Goal: Task Accomplishment & Management: Manage account settings

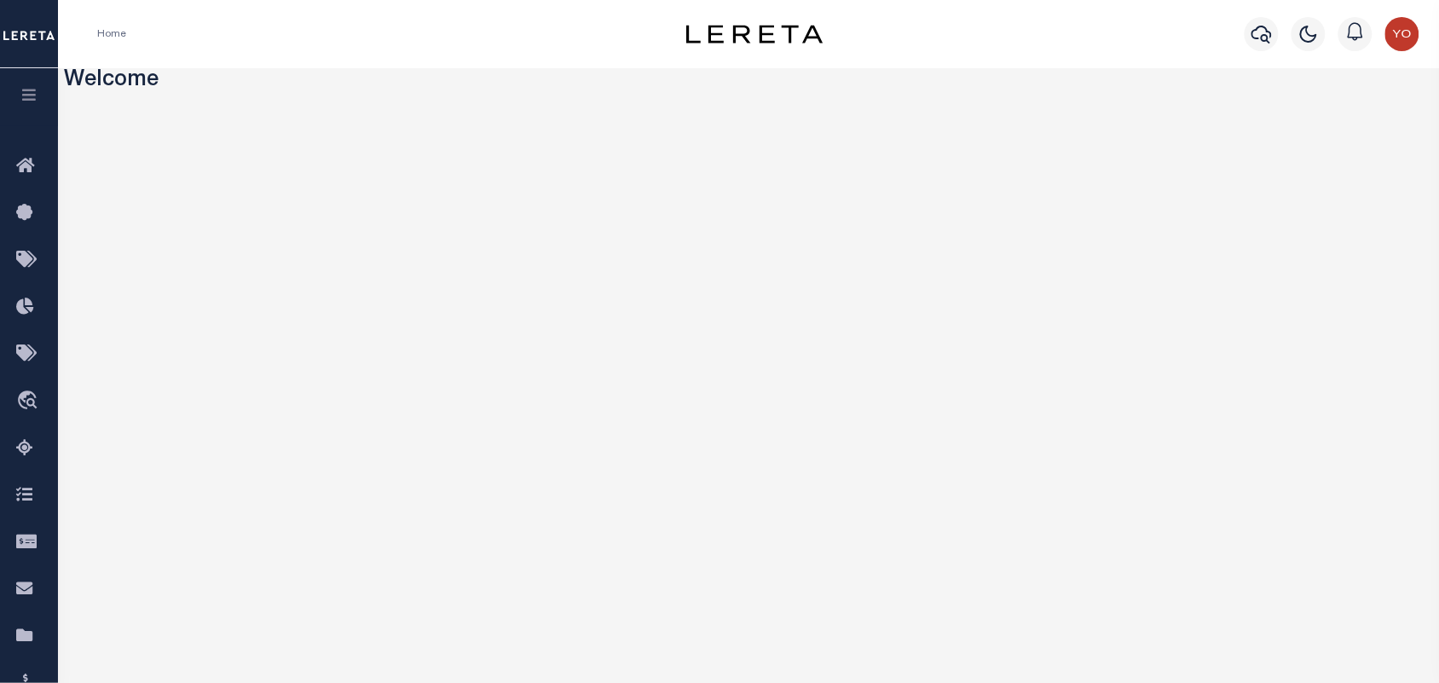
click at [28, 101] on icon "button" at bounding box center [30, 94] width 20 height 15
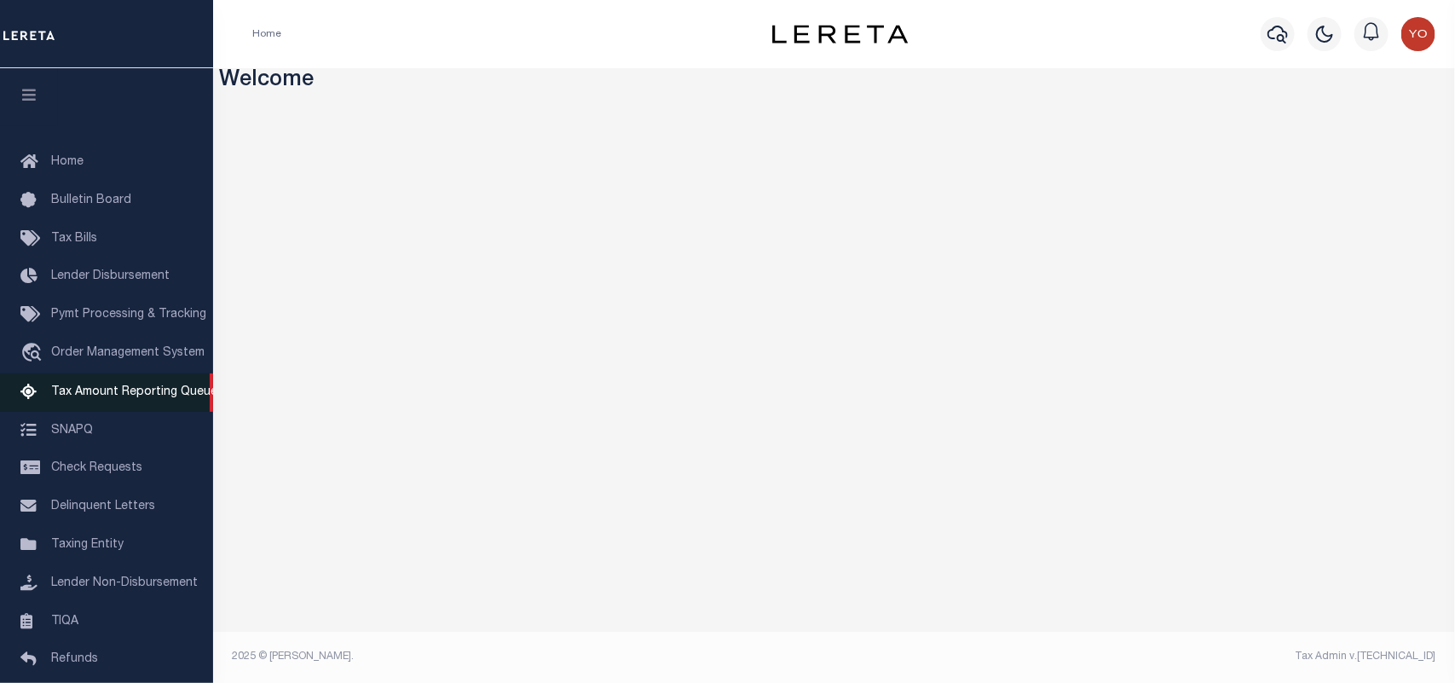
click at [112, 390] on span "Tax Amount Reporting Queue" at bounding box center [134, 392] width 166 height 12
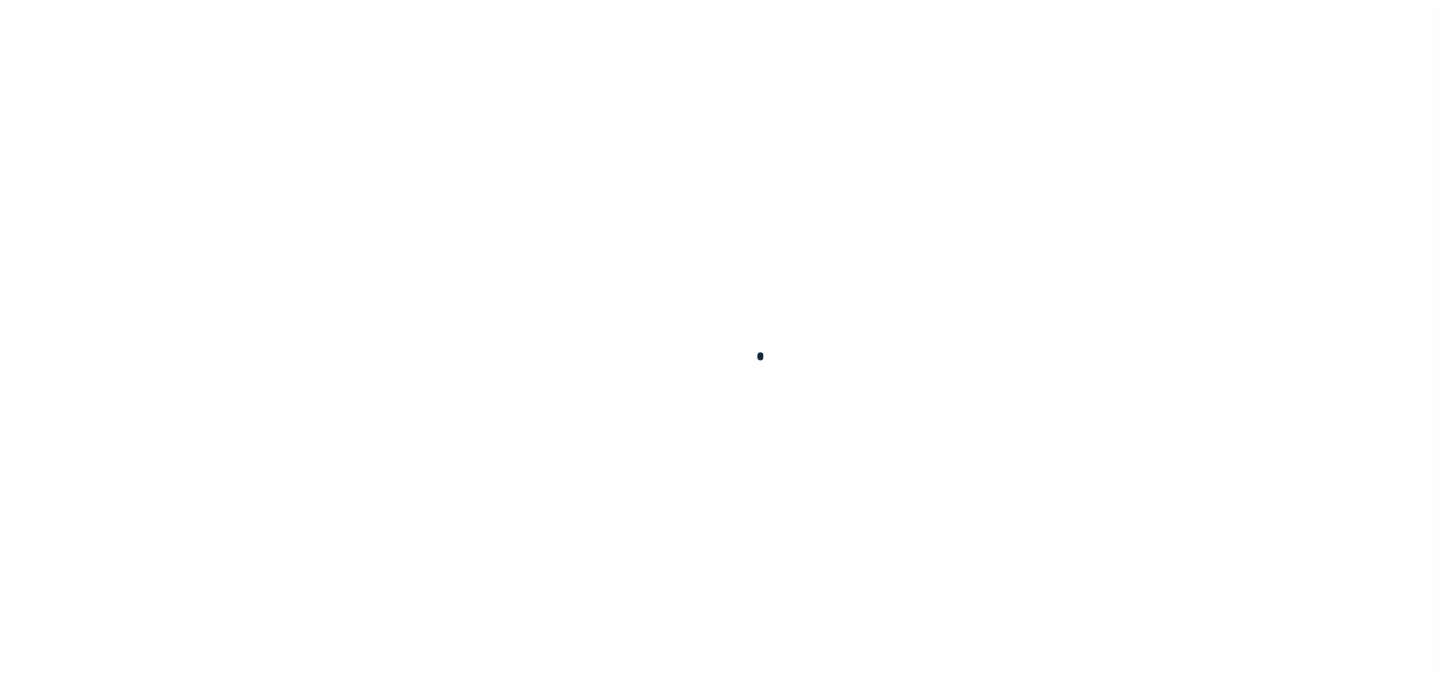
select select
select select "100"
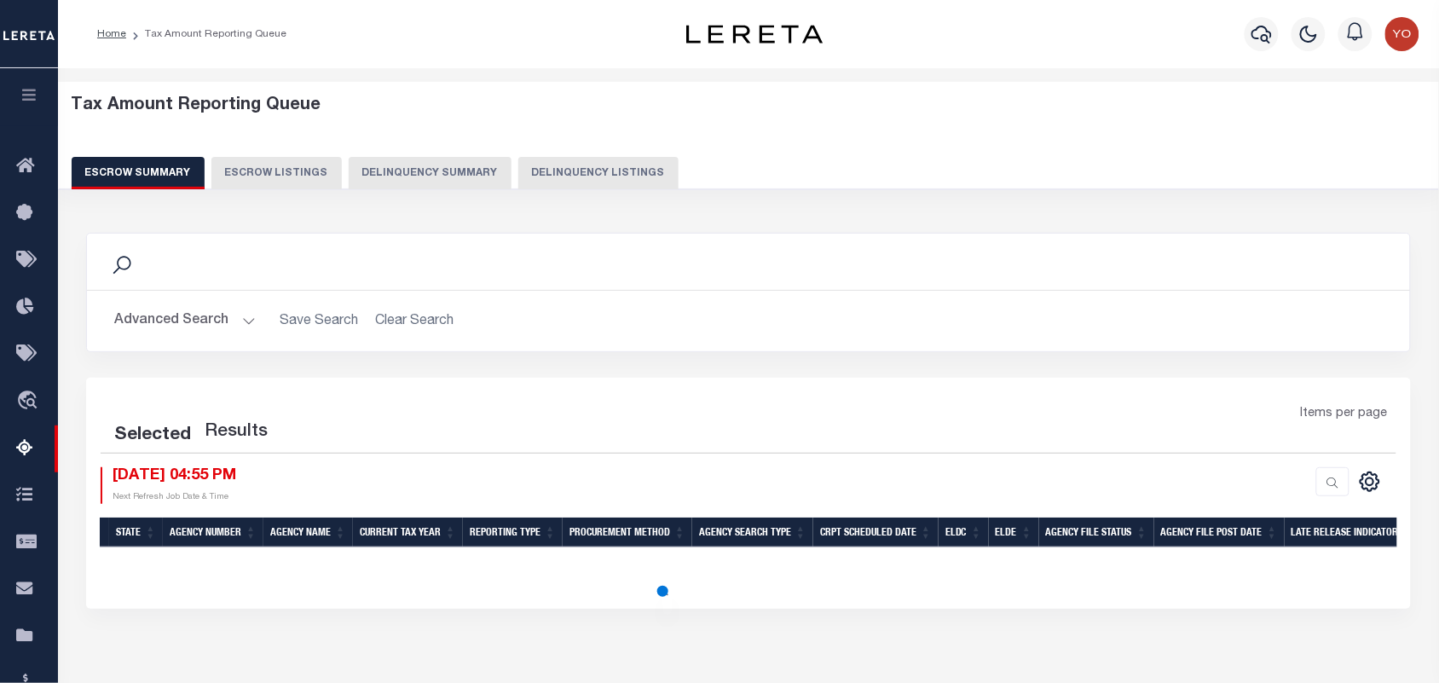
select select "100"
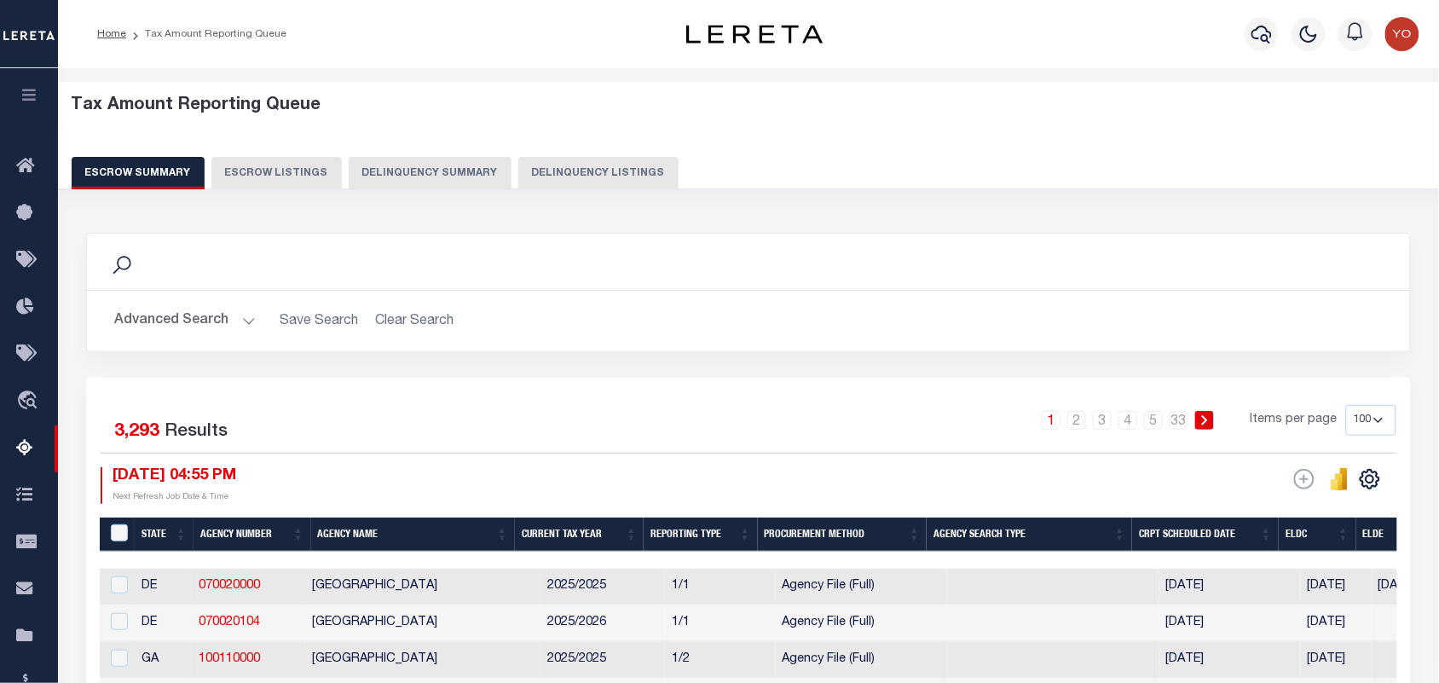
click at [213, 325] on button "Advanced Search" at bounding box center [184, 320] width 141 height 33
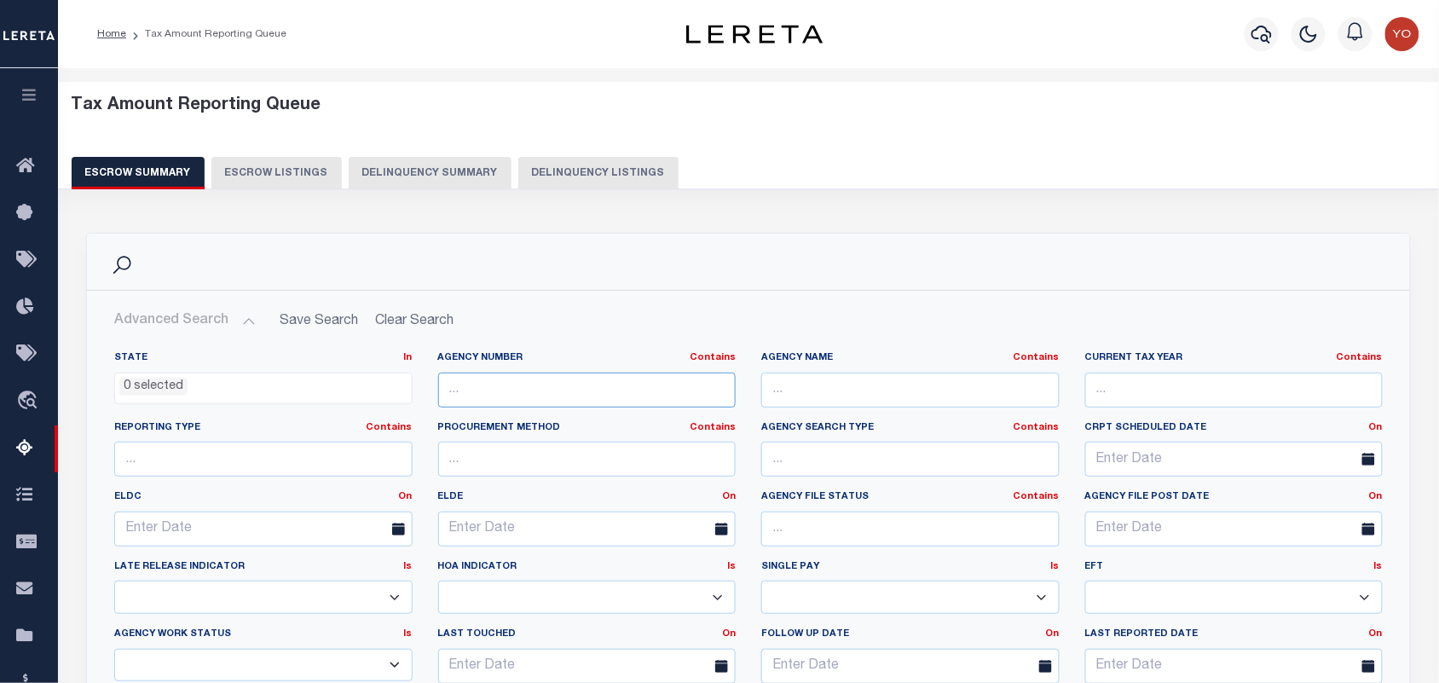
click at [526, 393] on input "text" at bounding box center [587, 389] width 298 height 35
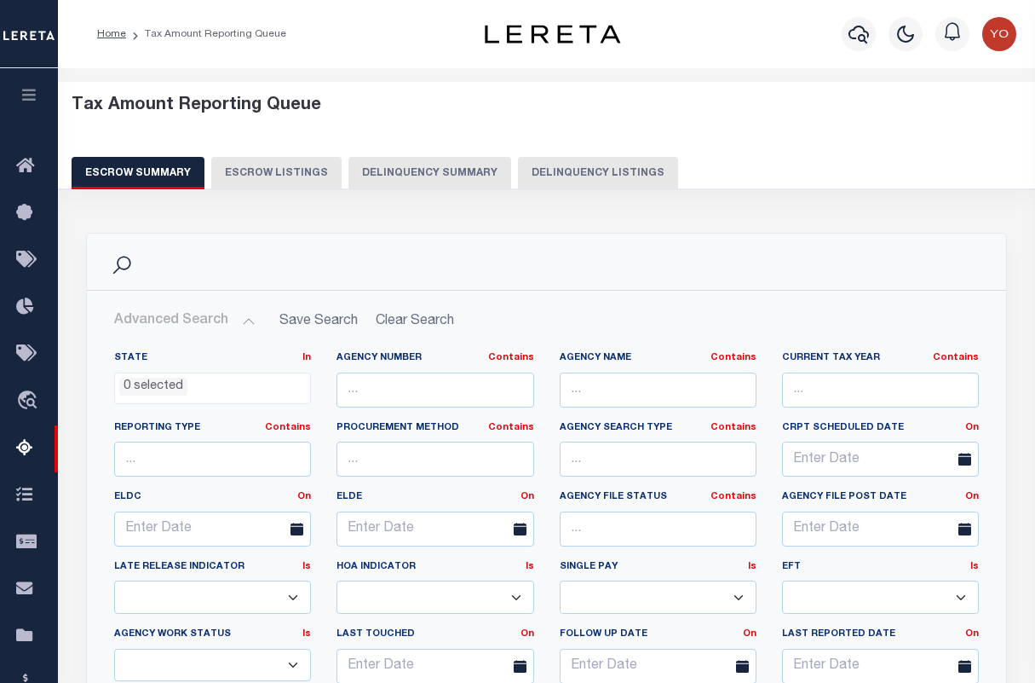
click at [18, 83] on button "button" at bounding box center [29, 97] width 58 height 58
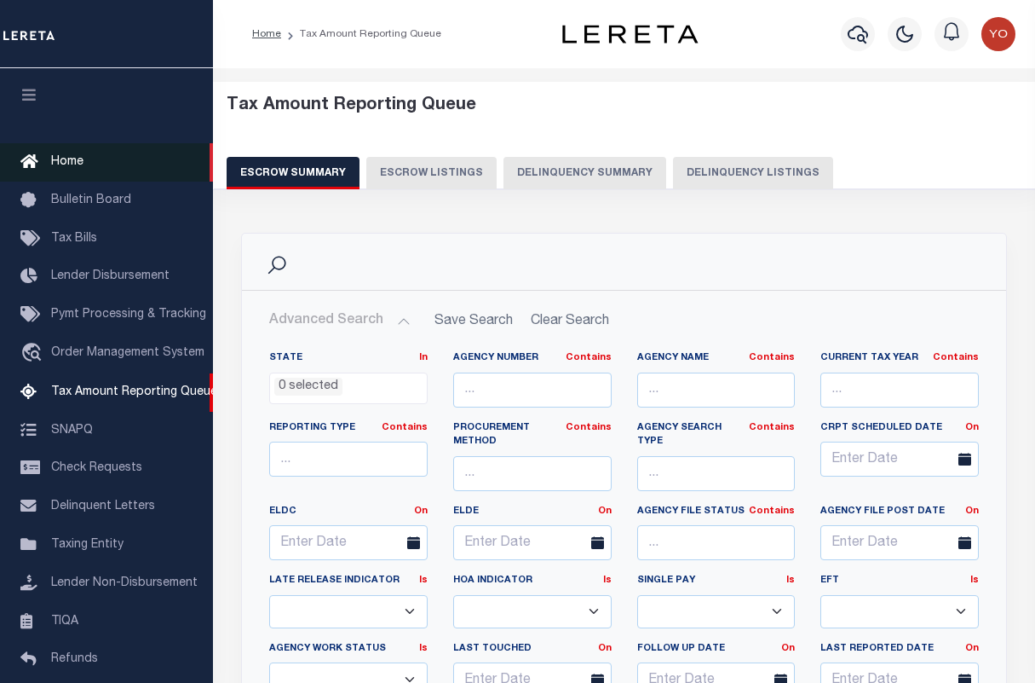
click at [43, 163] on icon at bounding box center [33, 162] width 27 height 21
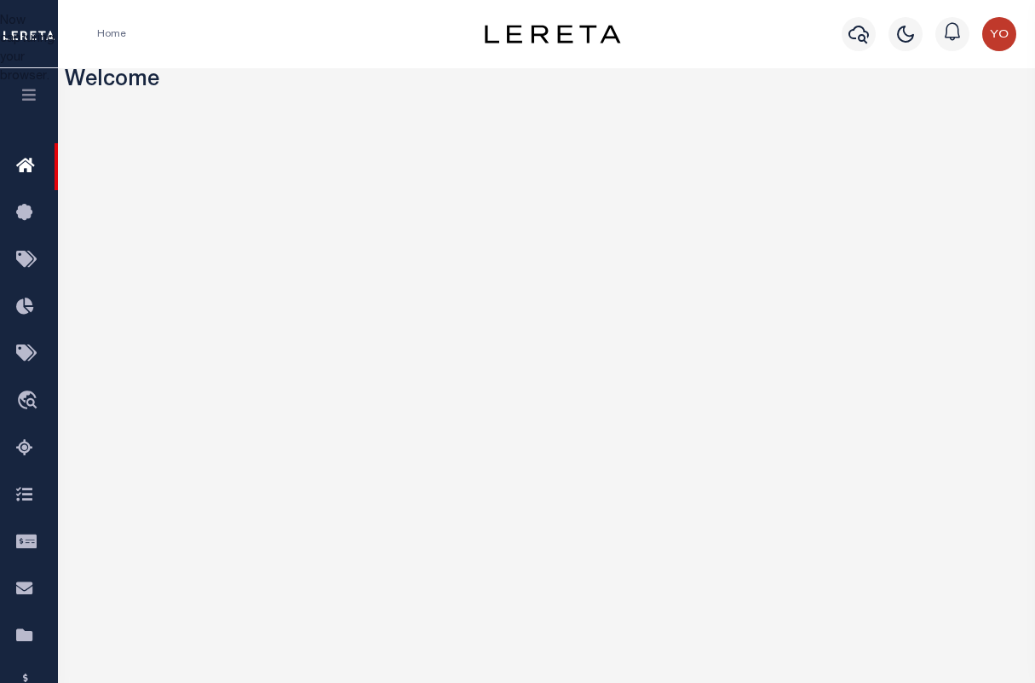
click at [0, 88] on div "Now capturing your browser." at bounding box center [0, 50] width 0 height 75
click at [30, 94] on icon "button" at bounding box center [30, 94] width 20 height 15
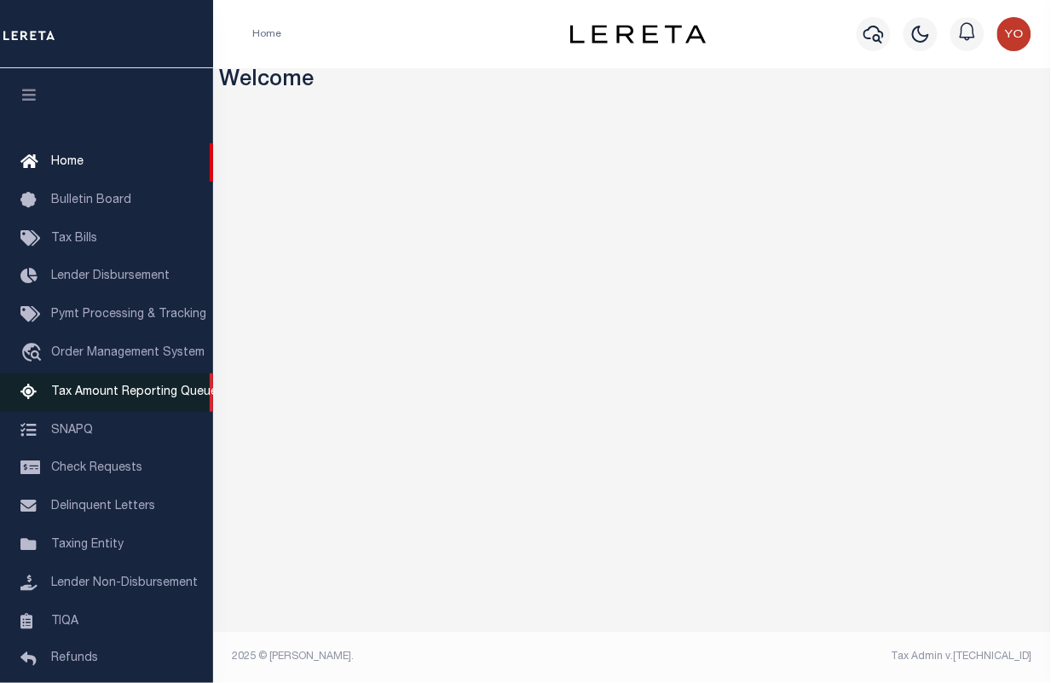
click at [107, 398] on span "Tax Amount Reporting Queue" at bounding box center [134, 392] width 166 height 12
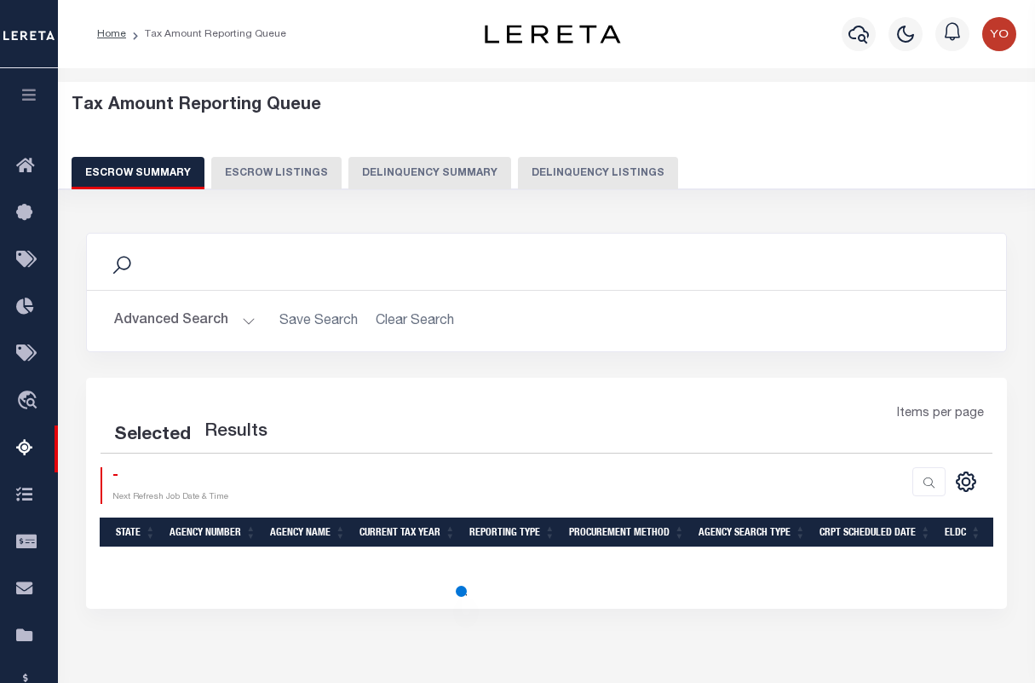
select select
select select "100"
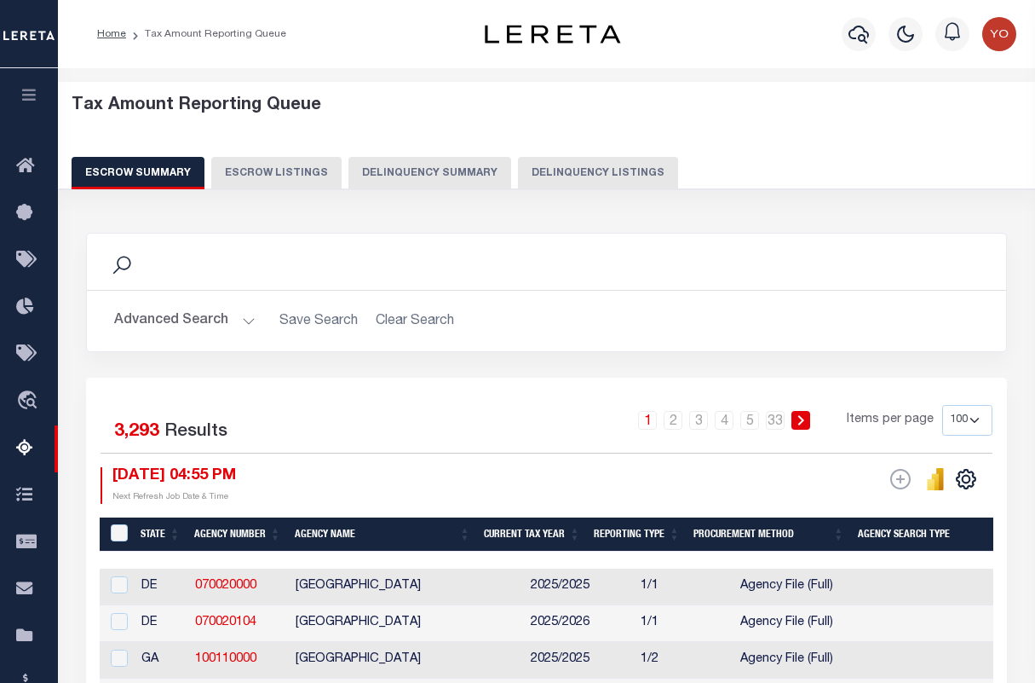
click at [216, 320] on button "Advanced Search" at bounding box center [184, 320] width 141 height 33
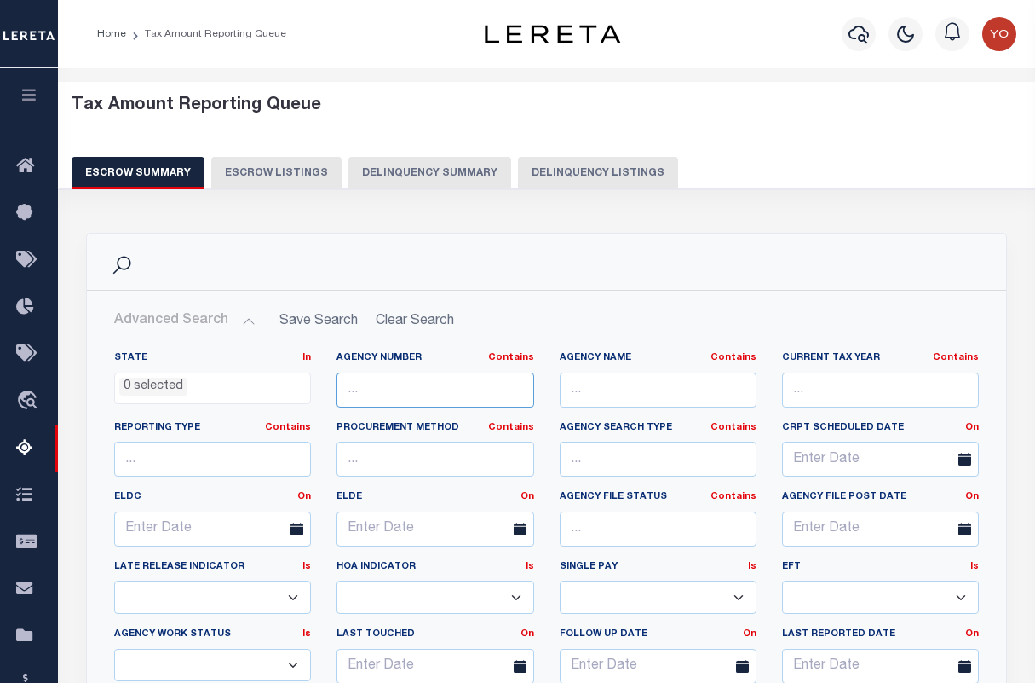
click at [407, 389] on input "text" at bounding box center [435, 389] width 197 height 35
click at [384, 382] on input "text" at bounding box center [435, 389] width 197 height 35
click at [402, 395] on input "text" at bounding box center [435, 389] width 197 height 35
paste input "010260000"
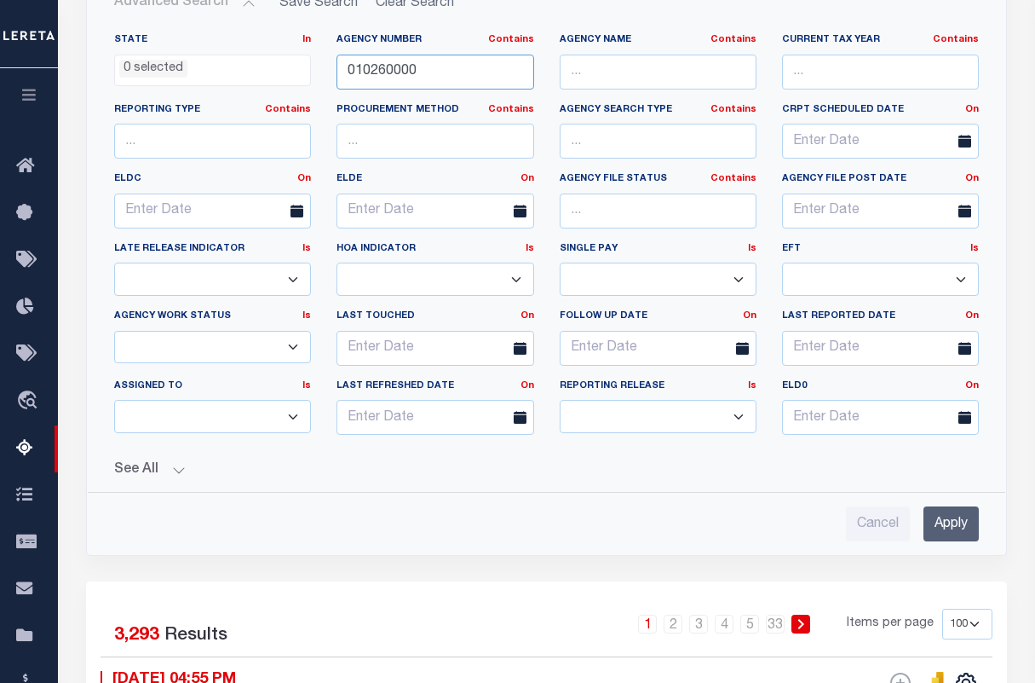
scroll to position [320, 0]
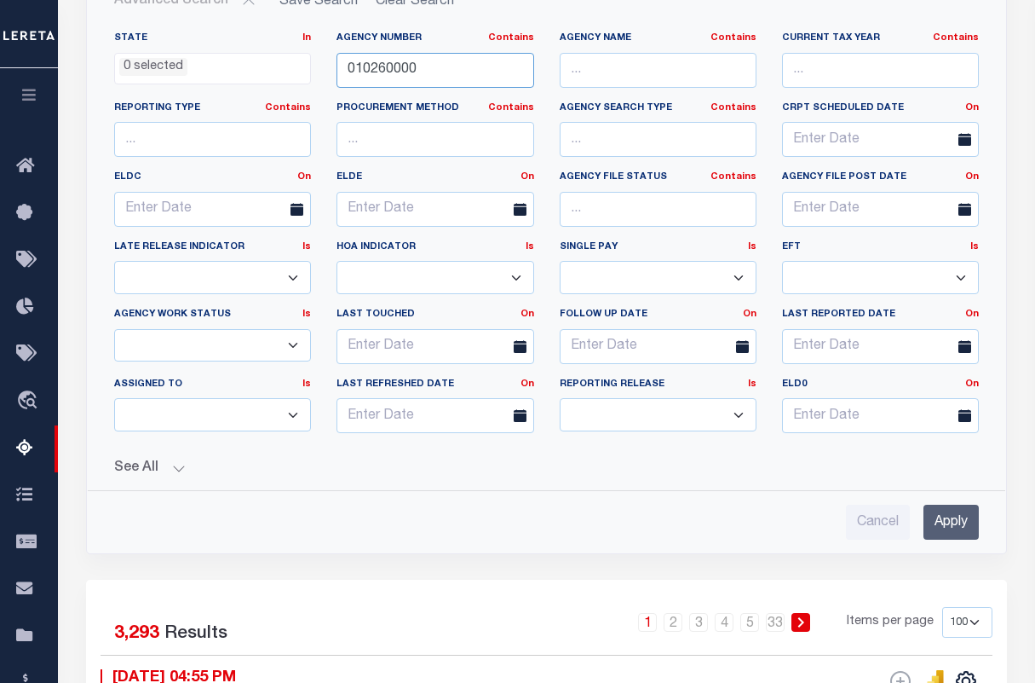
type input "010260000"
click at [967, 522] on input "Apply" at bounding box center [951, 522] width 55 height 35
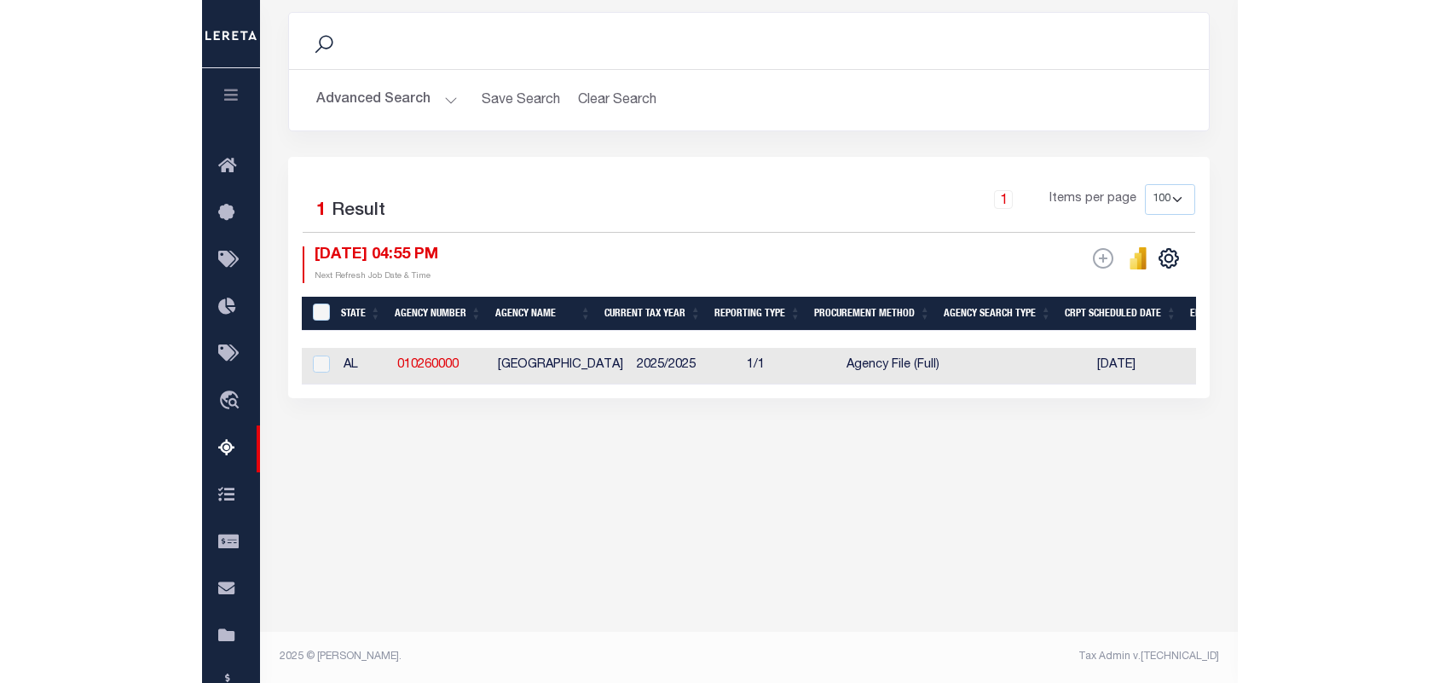
scroll to position [220, 0]
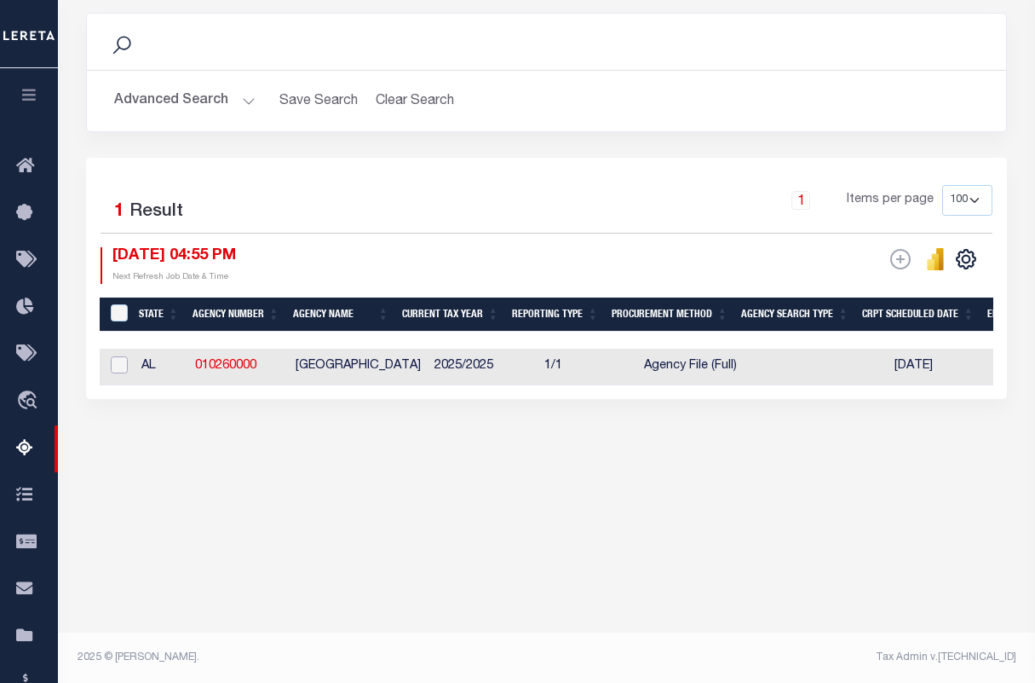
click at [124, 367] on input "checkbox" at bounding box center [119, 364] width 17 height 17
checkbox input "true"
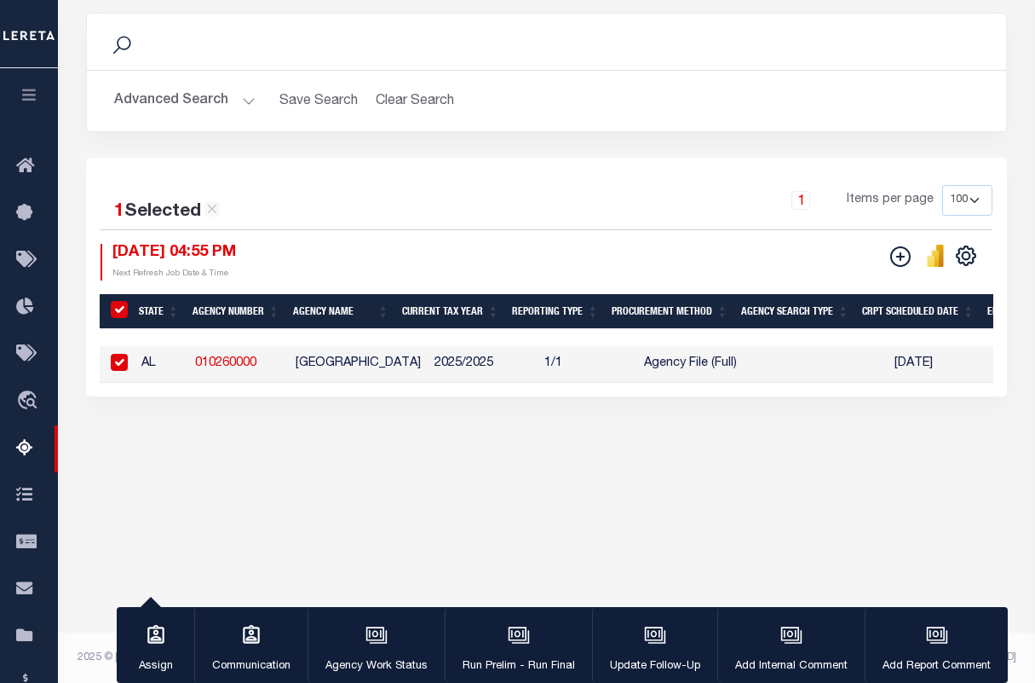
checkbox input "true"
click at [535, 637] on div "button" at bounding box center [519, 636] width 43 height 43
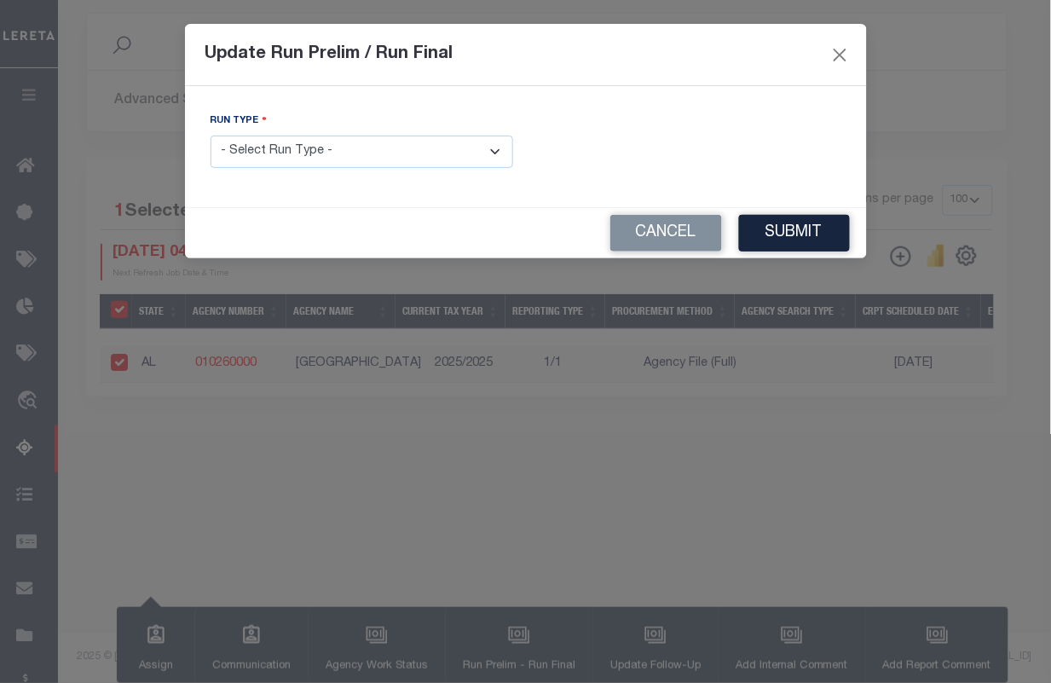
click at [487, 156] on select "- Select Run Type - Prelim Run Final Run" at bounding box center [362, 152] width 303 height 33
select select "F"
click at [211, 136] on select "- Select Run Type - Prelim Run Final Run" at bounding box center [362, 152] width 303 height 33
click at [682, 151] on input "text" at bounding box center [690, 152] width 303 height 33
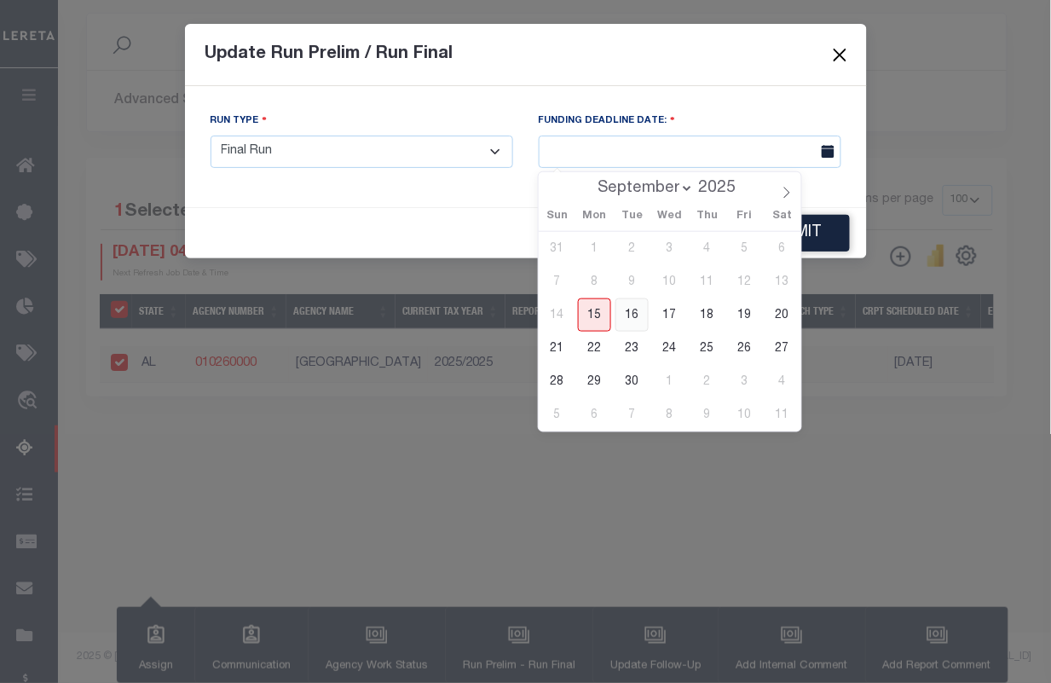
click at [628, 317] on span "16" at bounding box center [631, 314] width 33 height 33
type input "09/16/2025"
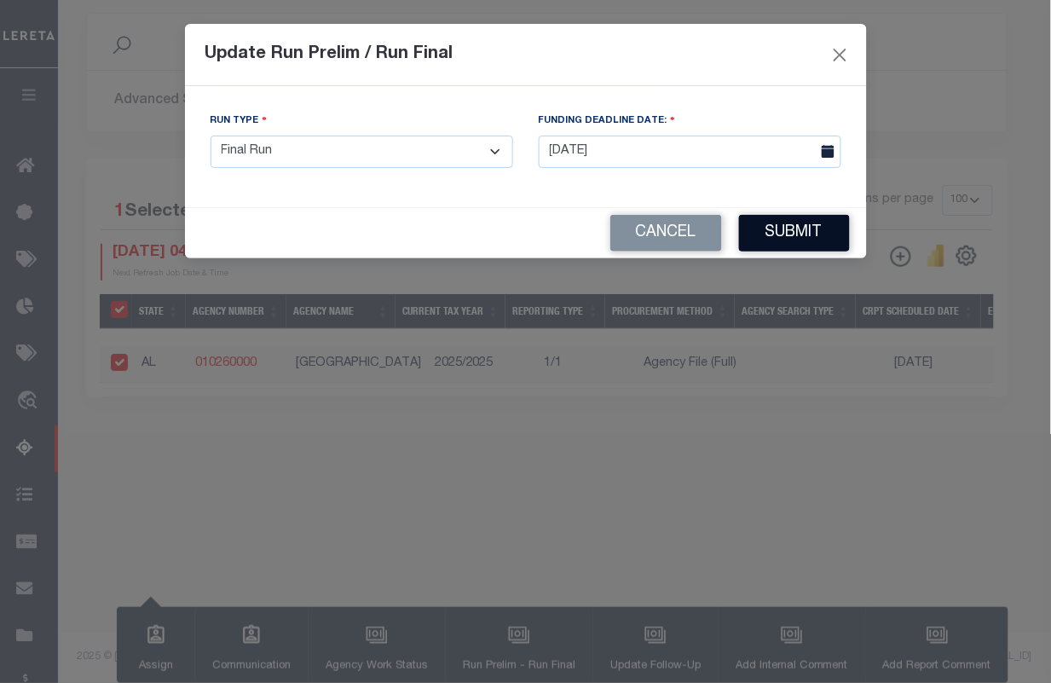
click at [788, 239] on button "Submit" at bounding box center [794, 233] width 111 height 37
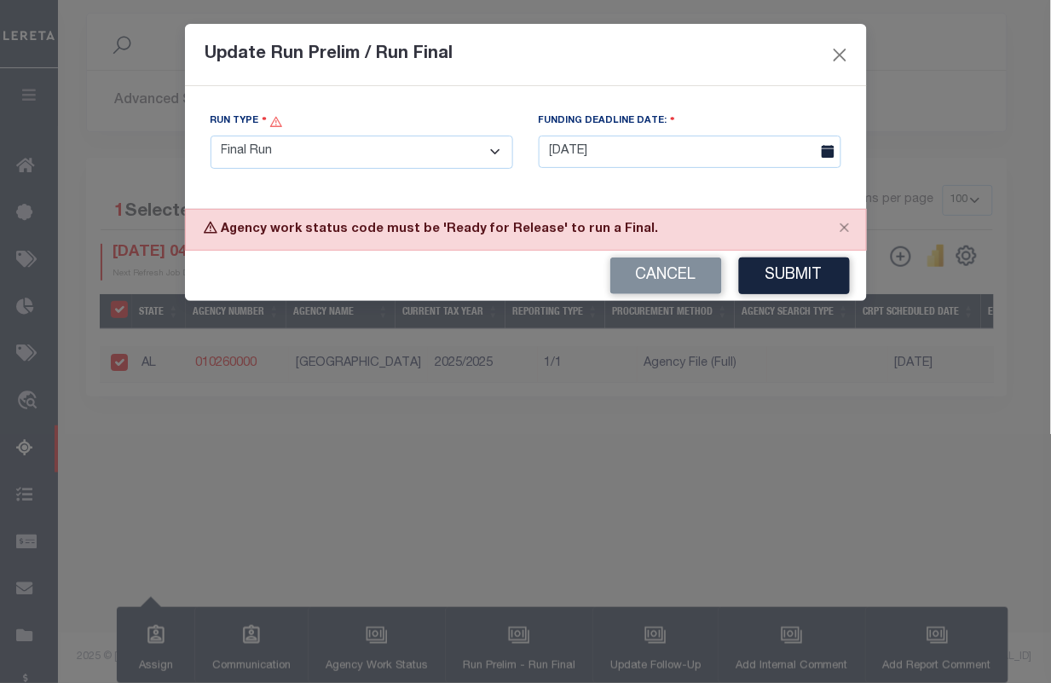
click at [441, 158] on select "- Select Run Type - Prelim Run Final Run" at bounding box center [362, 152] width 303 height 33
click at [841, 49] on button "Close" at bounding box center [839, 54] width 22 height 22
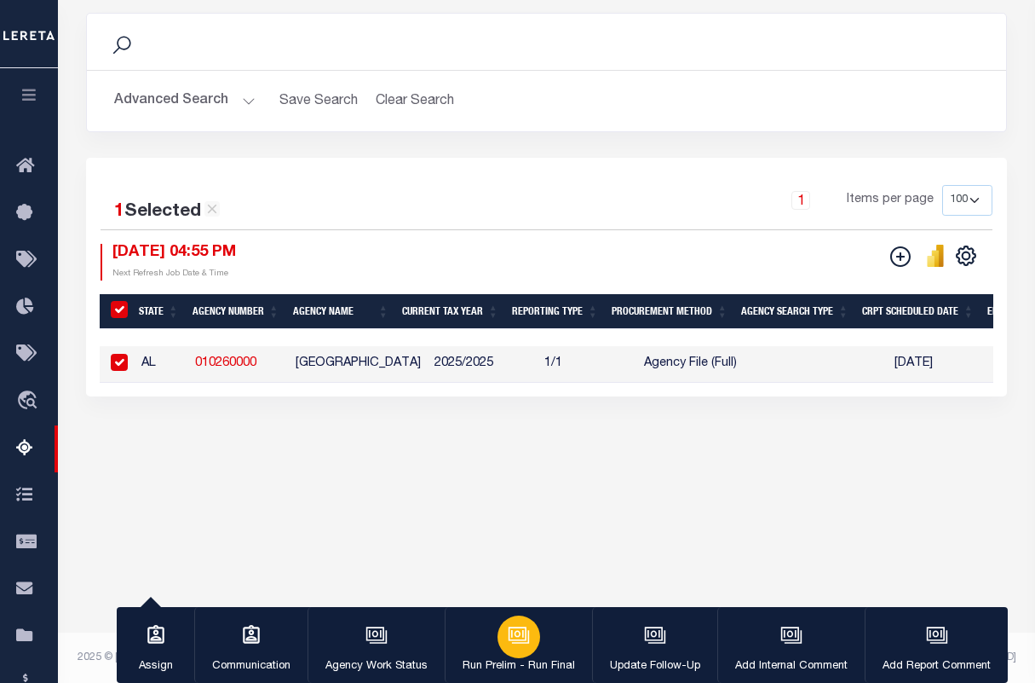
click at [516, 646] on icon "button" at bounding box center [519, 635] width 22 height 22
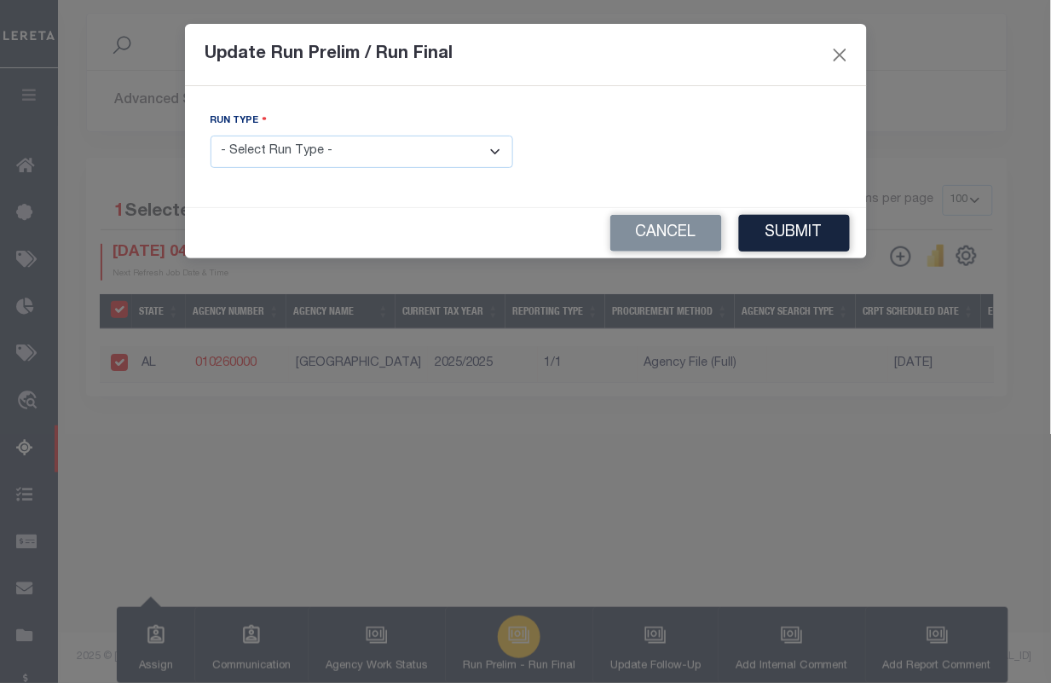
click at [516, 646] on div "Update Run Prelim / Run Final Run Type - Select Run Type - Prelim Run Final Run…" at bounding box center [525, 341] width 1051 height 683
click at [667, 239] on button "Cancel" at bounding box center [666, 233] width 112 height 37
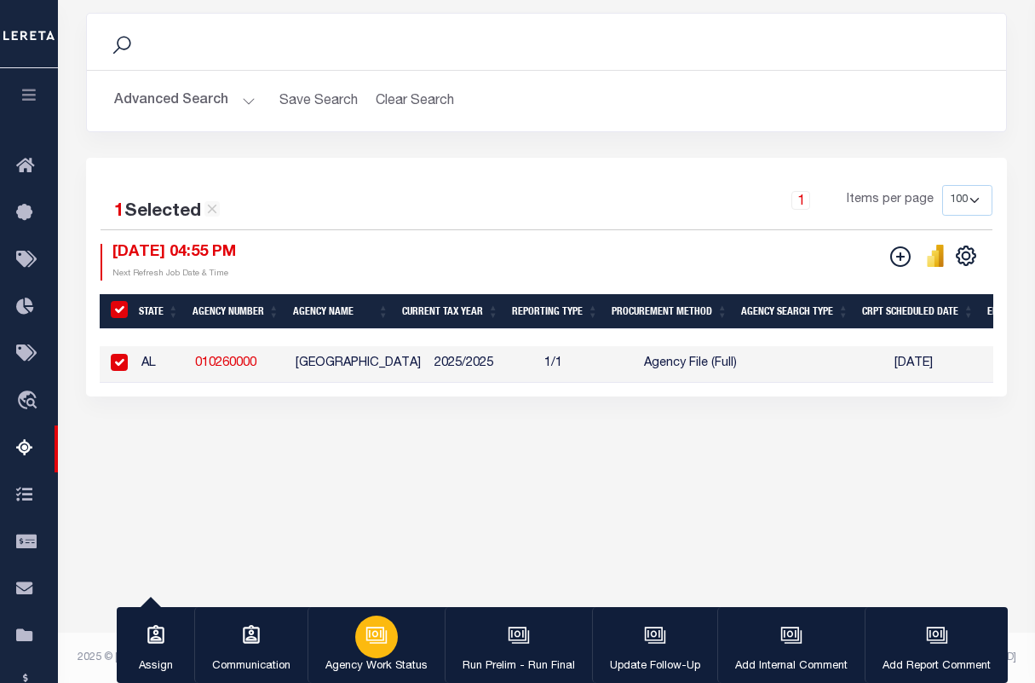
click at [376, 643] on icon "button" at bounding box center [378, 636] width 17 height 13
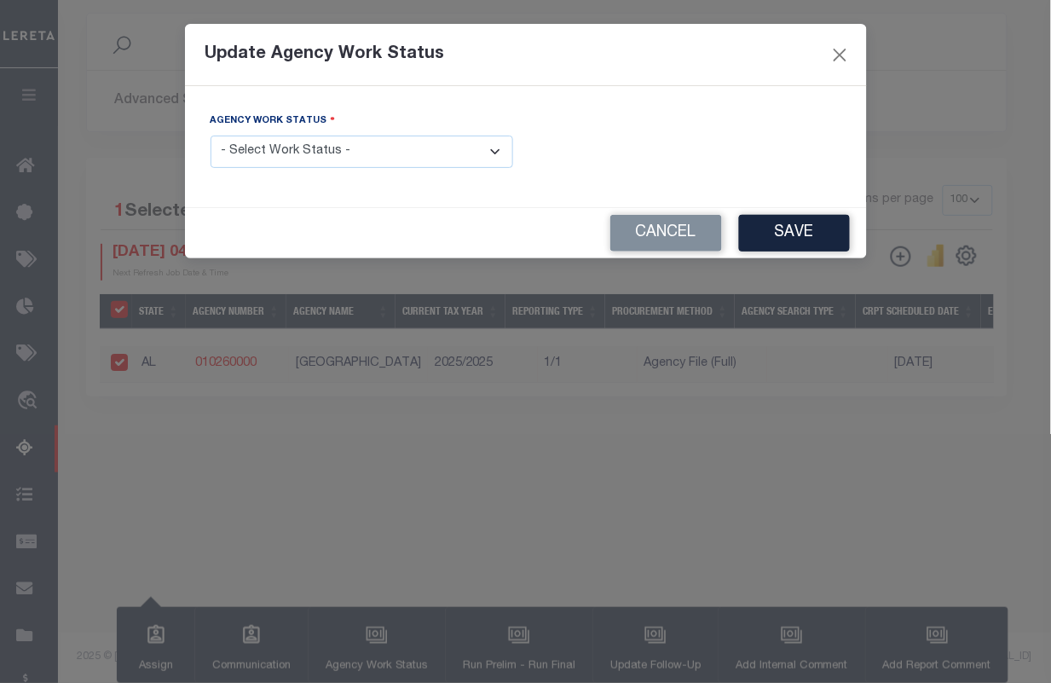
click at [454, 155] on select "- Select Work Status - New In Progress Pending Agency Follow-up Pending QC Read…" at bounding box center [362, 152] width 303 height 33
select select "6"
click at [211, 136] on select "- Select Work Status - New In Progress Pending Agency Follow-up Pending QC Read…" at bounding box center [362, 152] width 303 height 33
click at [825, 239] on button "Save" at bounding box center [794, 233] width 111 height 37
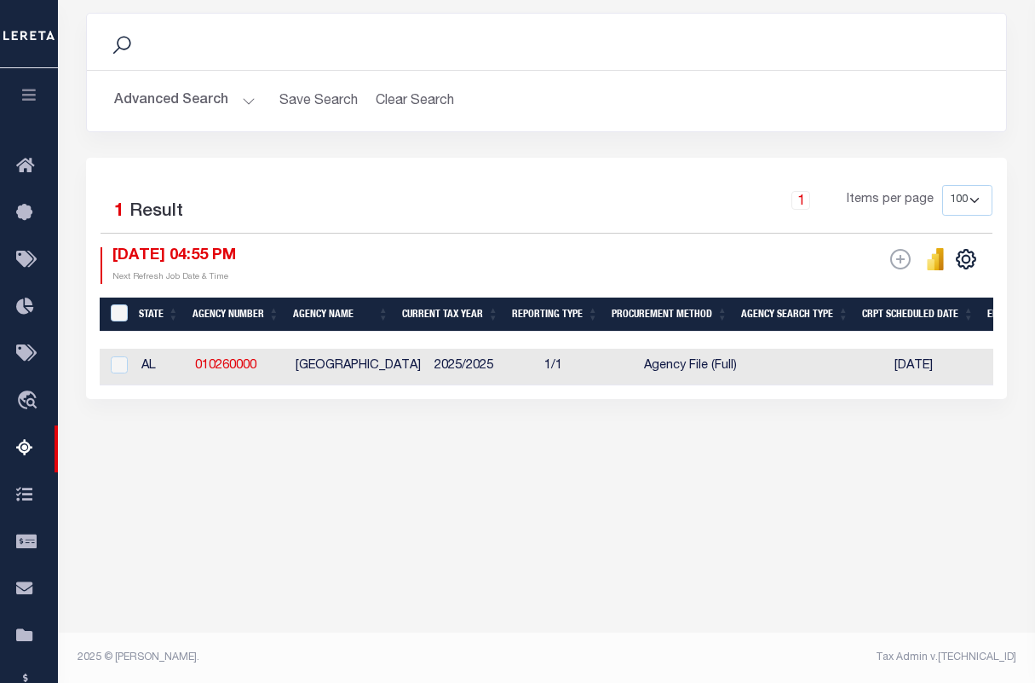
click at [171, 369] on td "AL" at bounding box center [162, 367] width 54 height 37
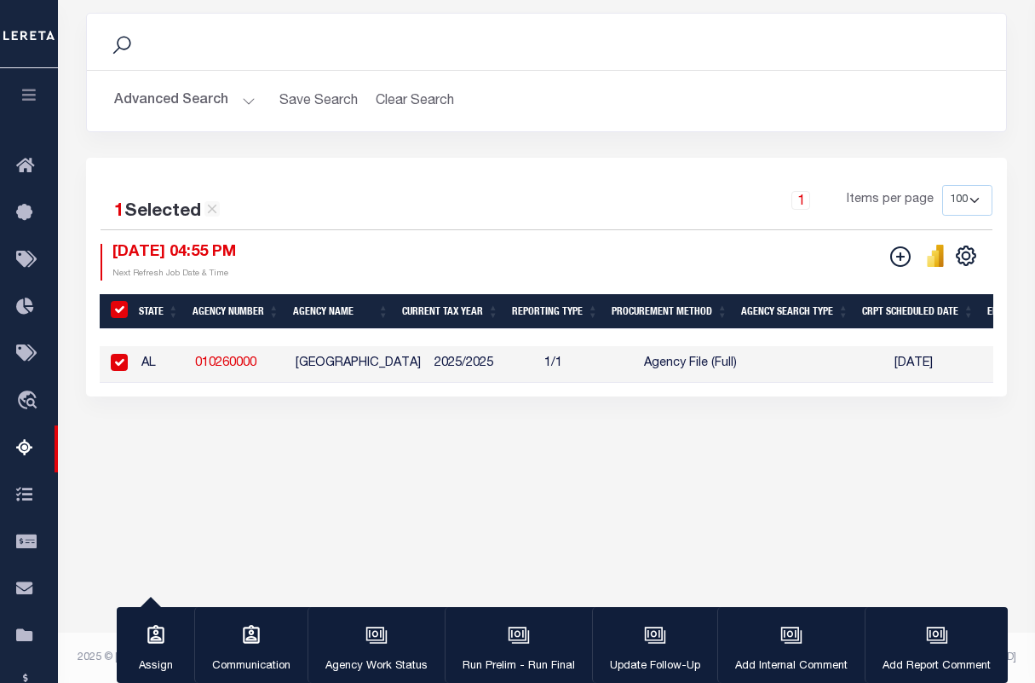
checkbox input "true"
click at [524, 633] on icon "button" at bounding box center [518, 633] width 18 height 14
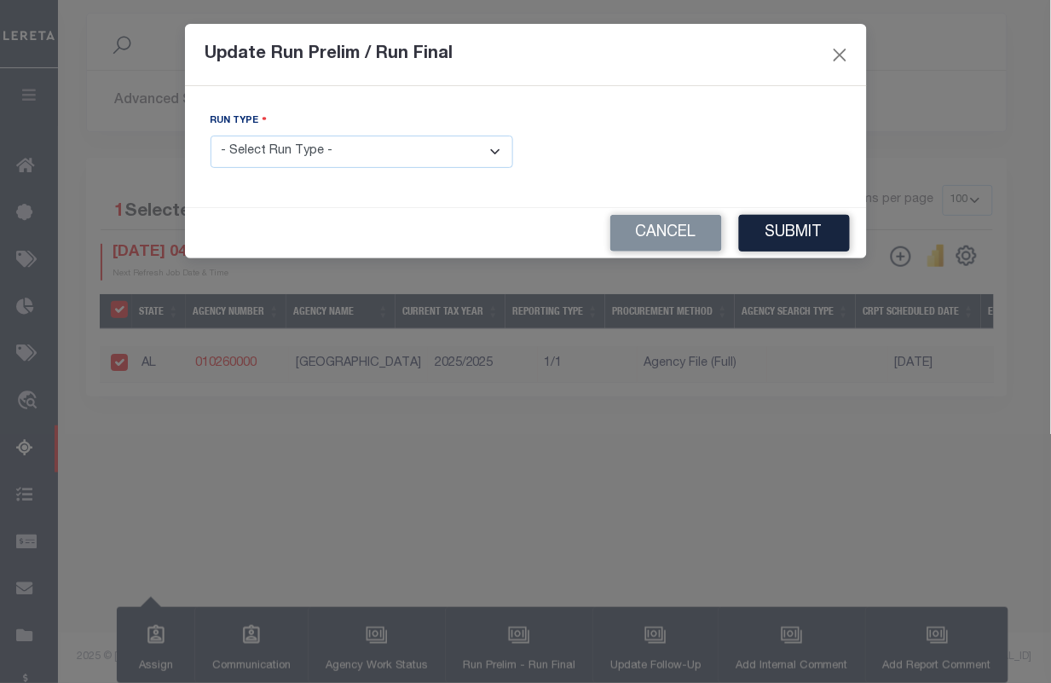
click at [457, 159] on select "- Select Run Type - Prelim Run Final Run" at bounding box center [362, 152] width 303 height 33
select select "F"
click at [211, 136] on select "- Select Run Type - Prelim Run Final Run" at bounding box center [362, 152] width 303 height 33
click at [689, 132] on div "FUNDING DEADLINE DATE:" at bounding box center [690, 140] width 303 height 56
click at [688, 151] on input "text" at bounding box center [690, 152] width 303 height 33
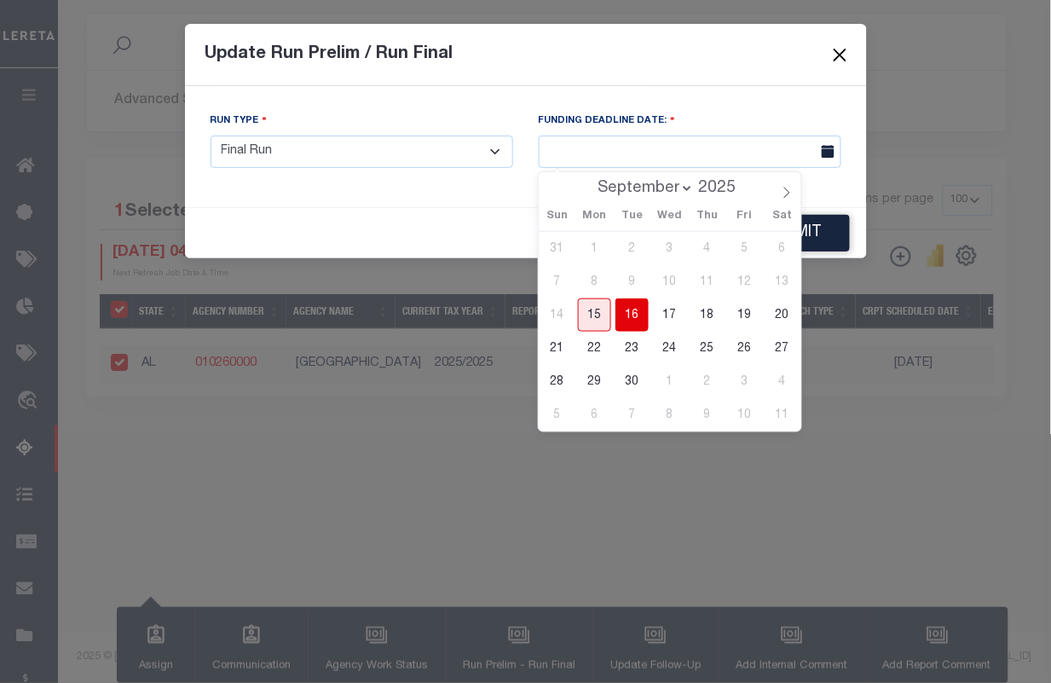
click at [641, 318] on span "16" at bounding box center [631, 314] width 33 height 33
type input "09/16/2025"
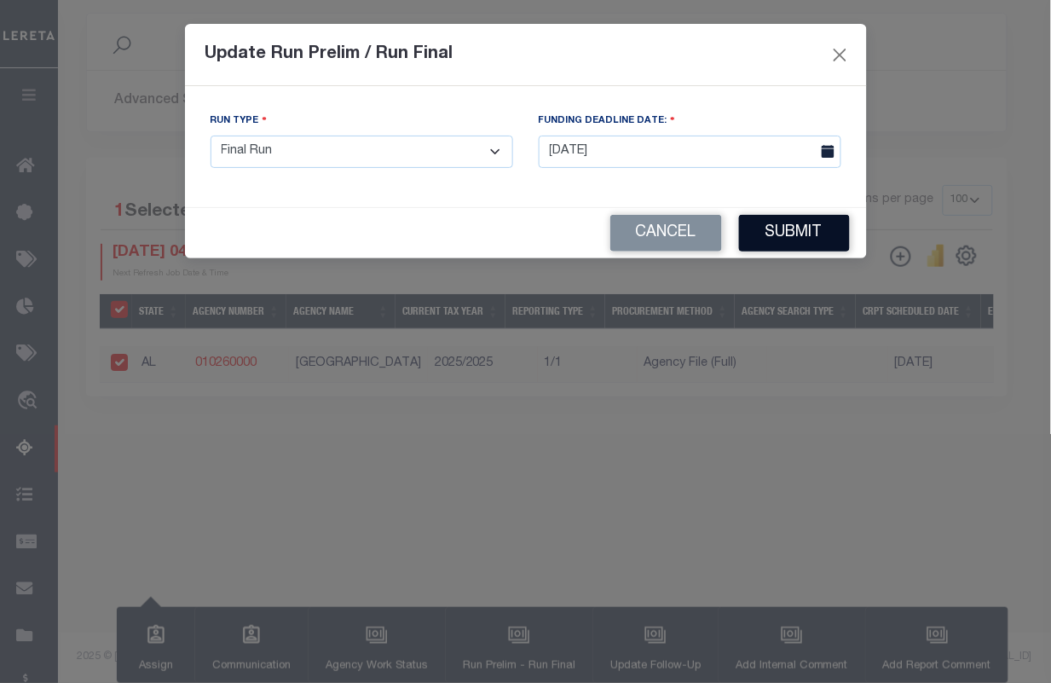
click at [790, 239] on button "Submit" at bounding box center [794, 233] width 111 height 37
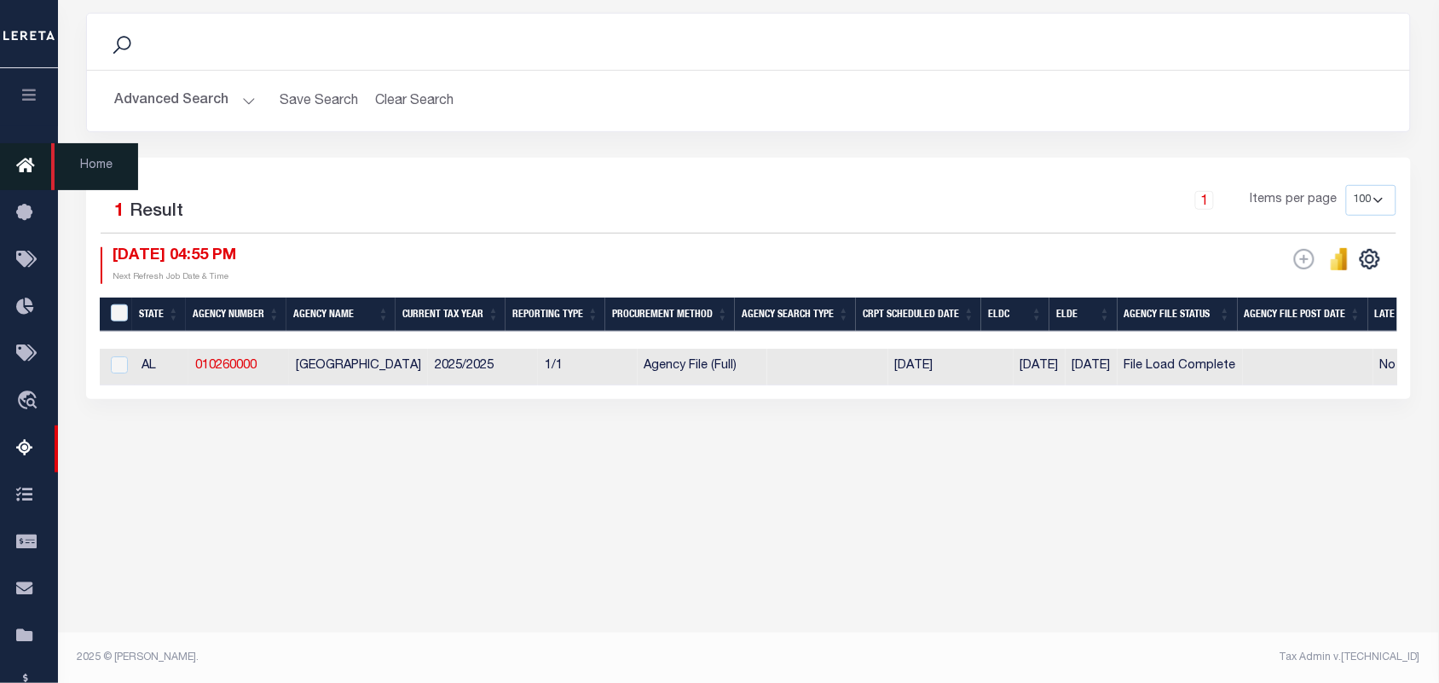
click at [23, 169] on icon at bounding box center [29, 166] width 27 height 21
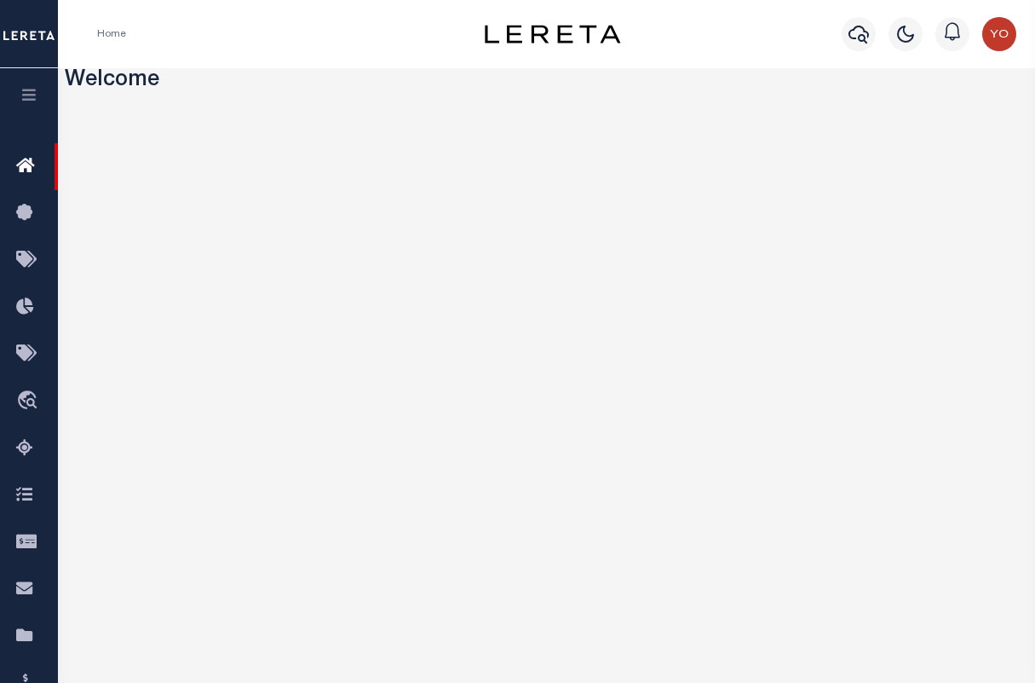
click at [27, 112] on button "button" at bounding box center [29, 97] width 58 height 58
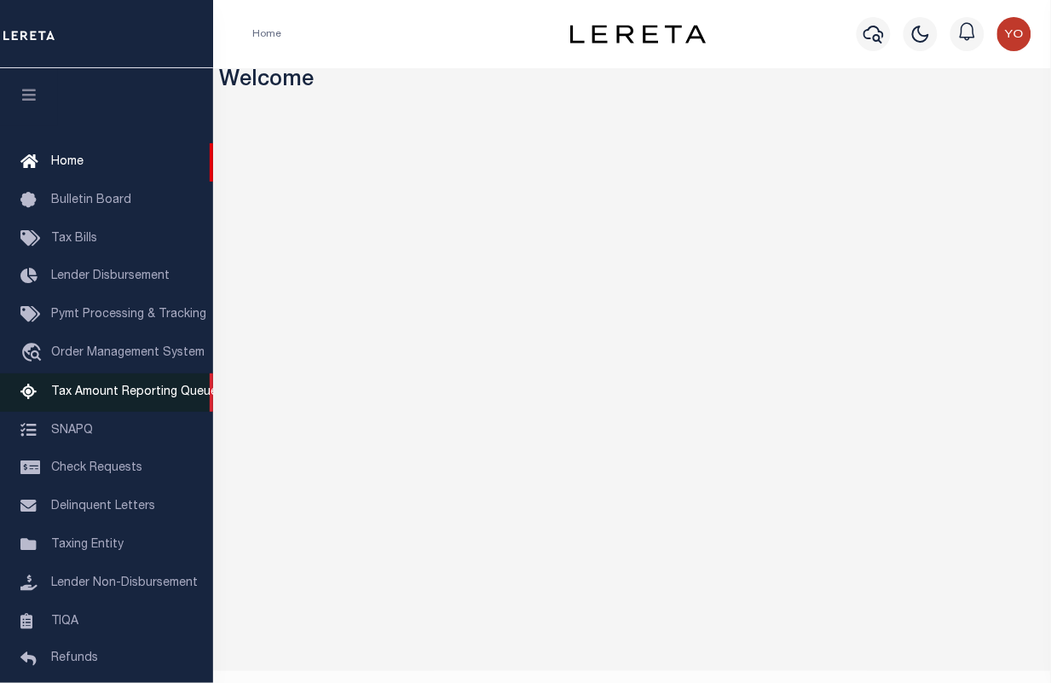
click at [87, 406] on link "Tax Amount Reporting Queue" at bounding box center [106, 392] width 213 height 38
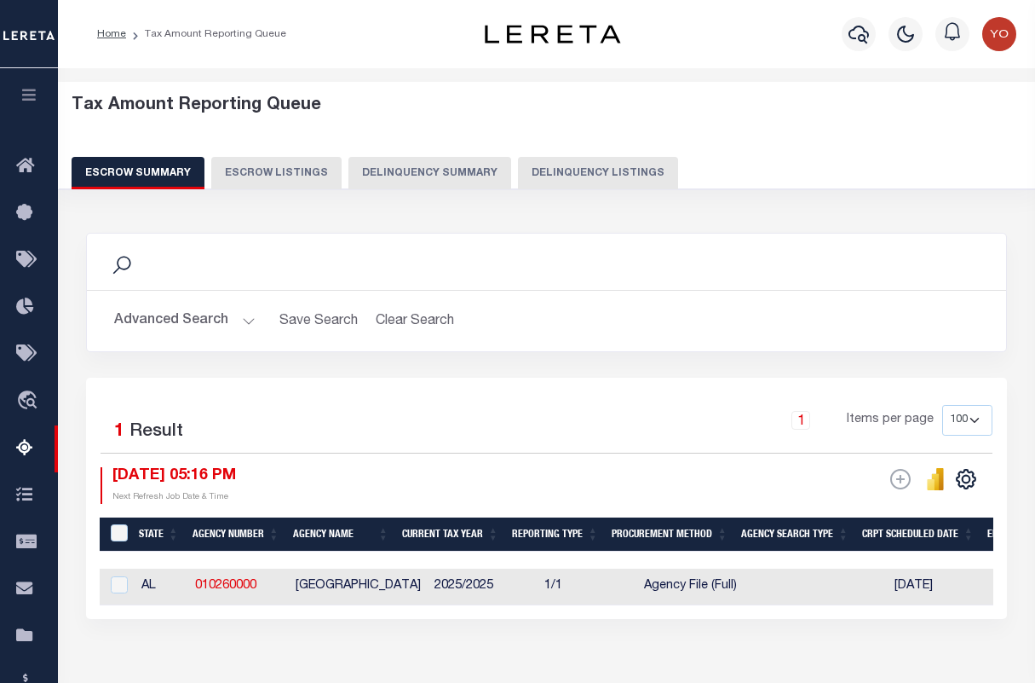
select select "100"
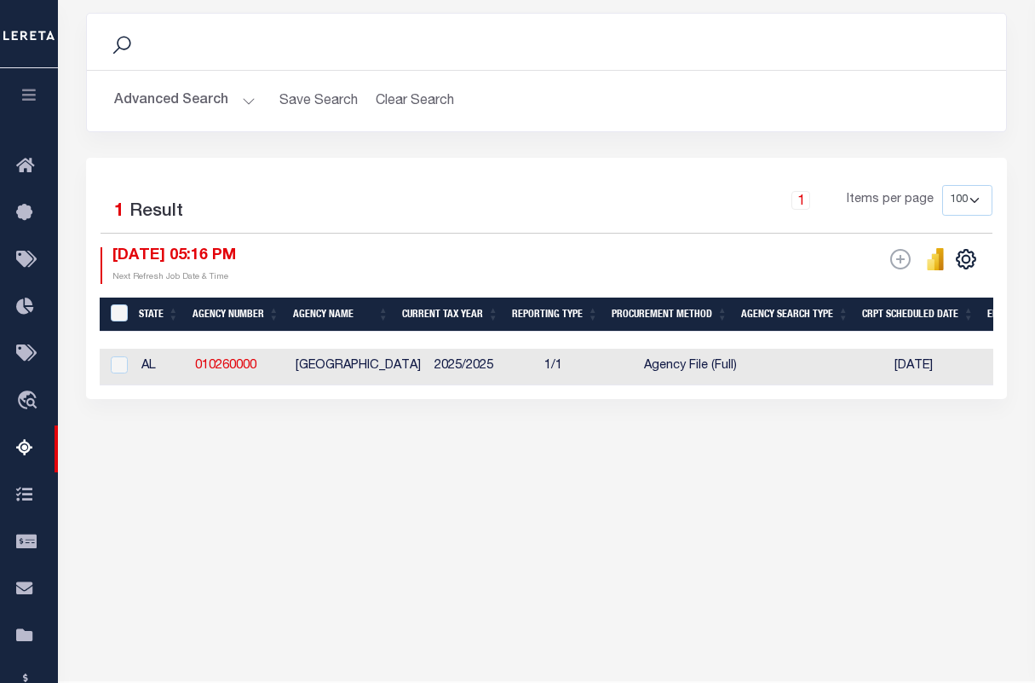
scroll to position [0, 781]
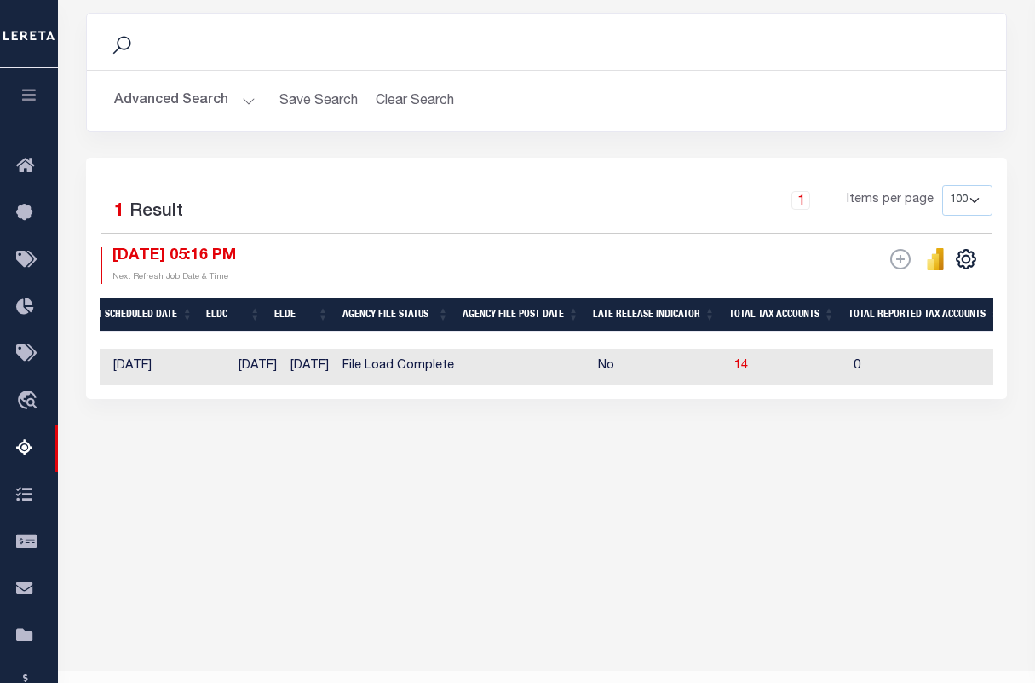
click at [526, 371] on td at bounding box center [526, 367] width 130 height 37
checkbox input "true"
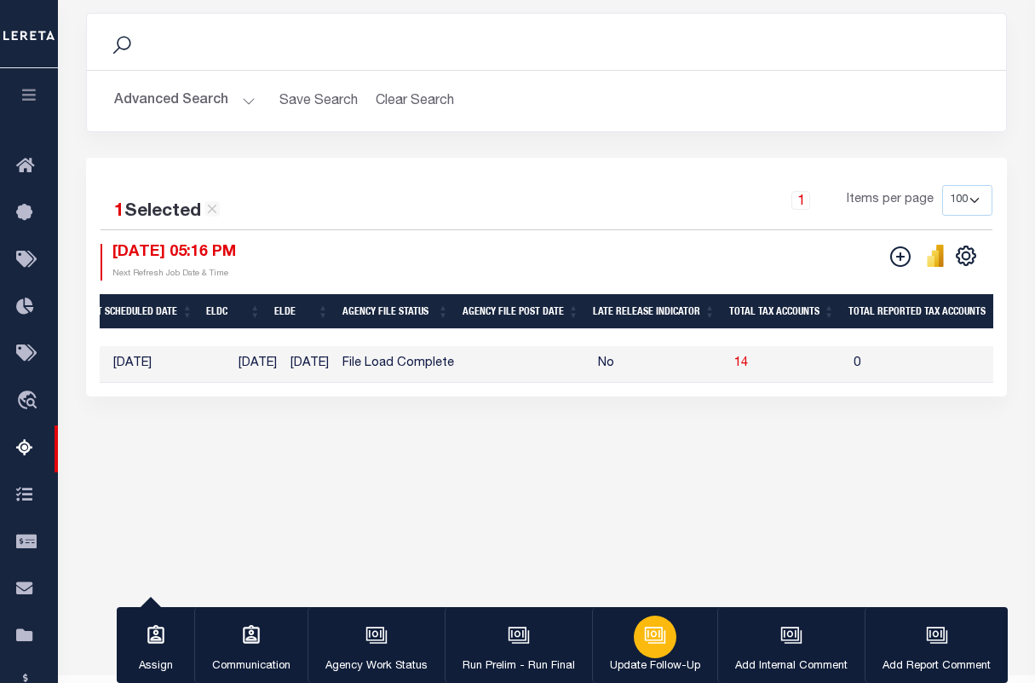
click at [674, 636] on div "button" at bounding box center [655, 636] width 43 height 43
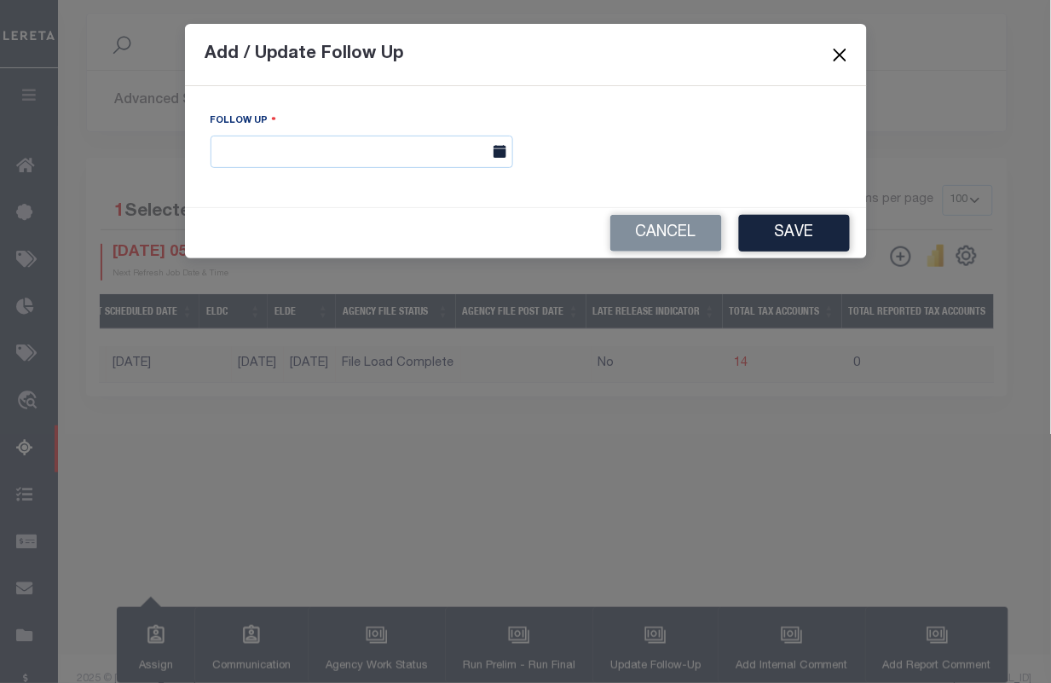
click at [845, 61] on button "Close" at bounding box center [839, 54] width 22 height 22
